Goal: Task Accomplishment & Management: Complete application form

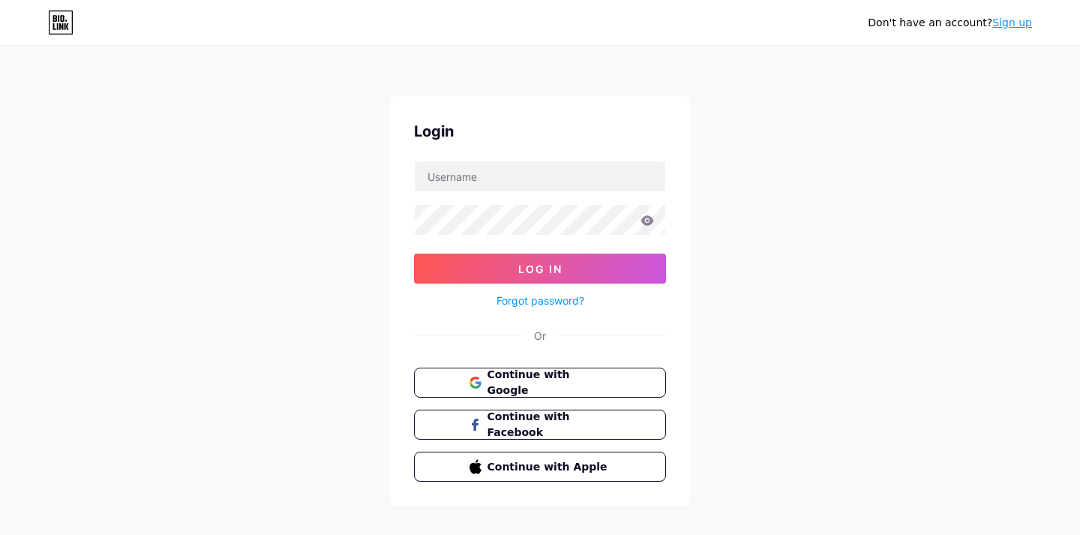
scroll to position [17, 0]
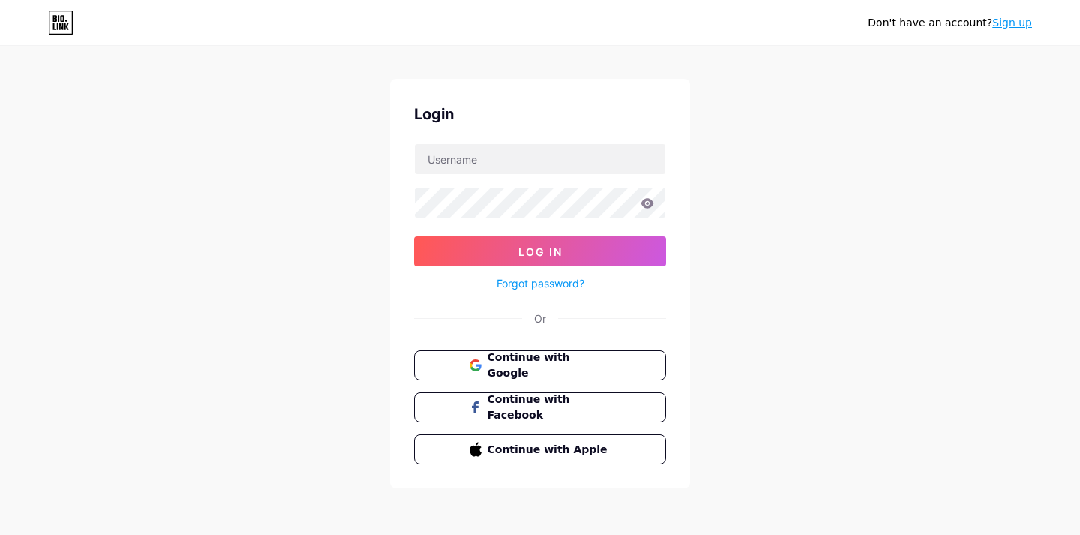
click at [1008, 21] on link "Sign up" at bounding box center [1012, 22] width 40 height 12
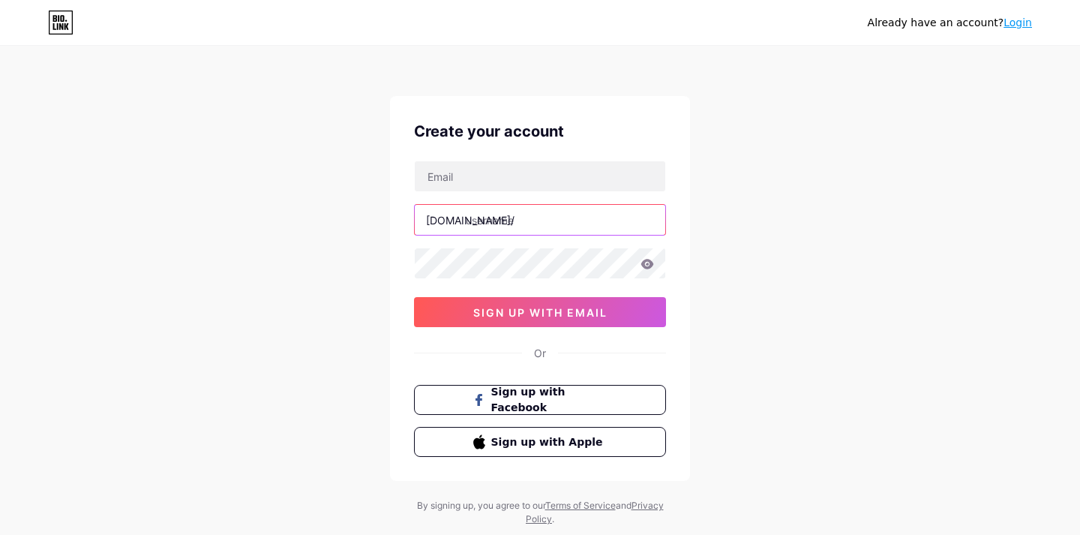
click at [521, 225] on input "text" at bounding box center [540, 220] width 250 height 30
